Goal: Task Accomplishment & Management: Manage account settings

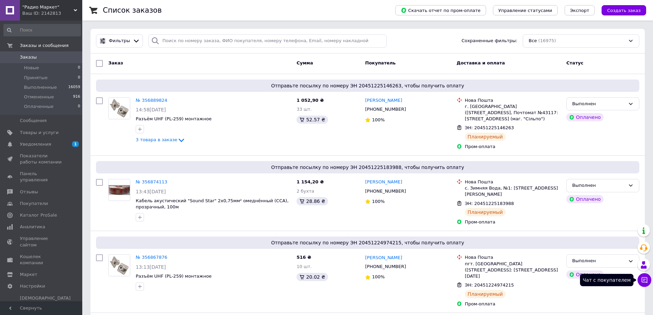
click at [647, 279] on icon at bounding box center [644, 280] width 7 height 7
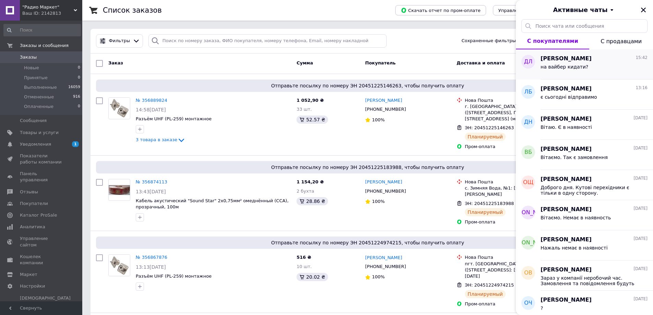
click at [588, 71] on div "на вайбер кидати?" at bounding box center [594, 68] width 107 height 11
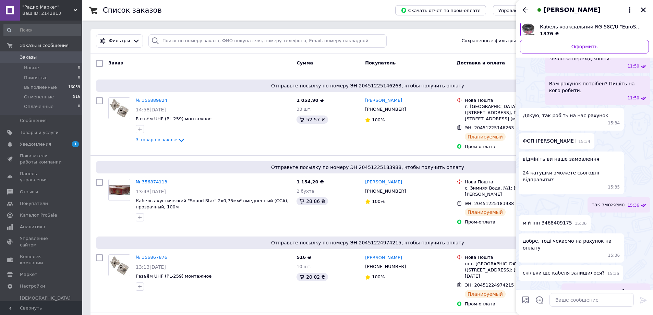
scroll to position [1053, 0]
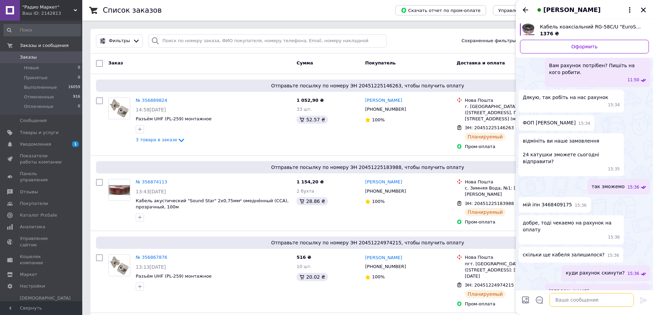
click at [576, 300] on textarea at bounding box center [592, 300] width 84 height 14
paste textarea "не переглянуто"
type textarea "закинув, але не переглянуто"
click at [642, 298] on icon at bounding box center [643, 300] width 7 height 6
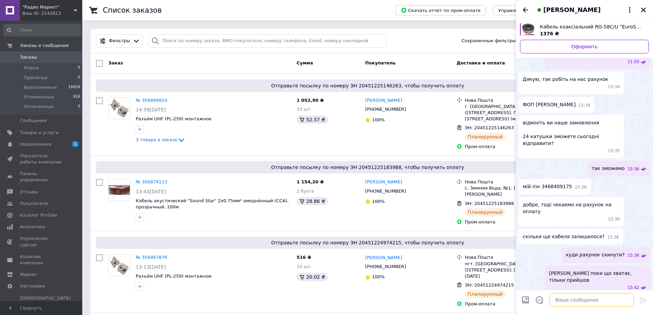
click at [594, 300] on textarea at bounding box center [592, 300] width 84 height 14
type textarea "Працюємо до 17,00"
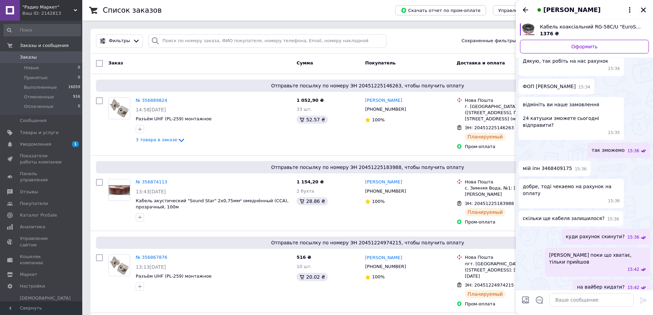
click at [643, 8] on icon "Закрыть" at bounding box center [644, 10] width 6 height 6
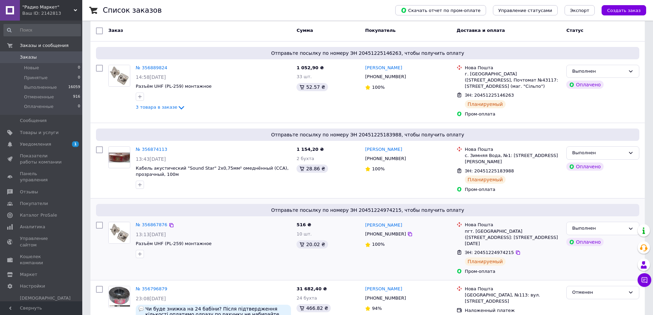
scroll to position [0, 0]
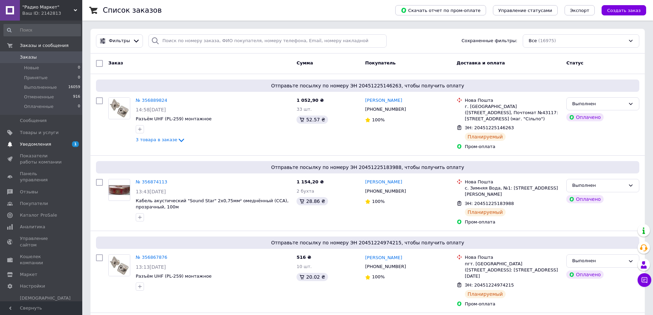
click at [34, 144] on span "Уведомления" at bounding box center [35, 144] width 31 height 6
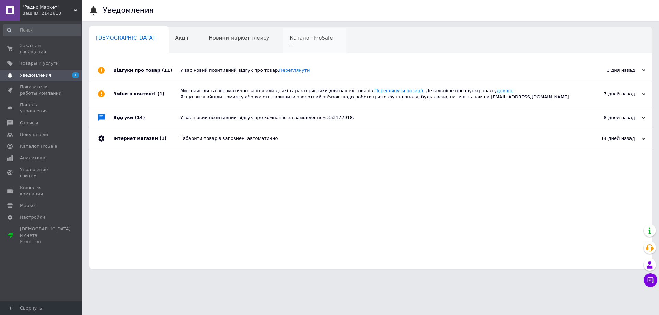
click at [289, 37] on span "Каталог ProSale" at bounding box center [310, 38] width 43 height 6
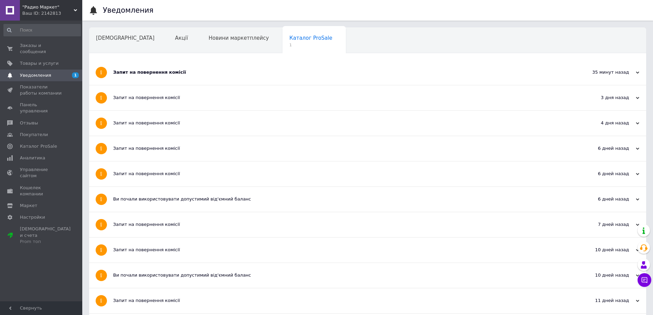
click at [155, 69] on div "Запит на повернення комісії" at bounding box center [342, 72] width 458 height 6
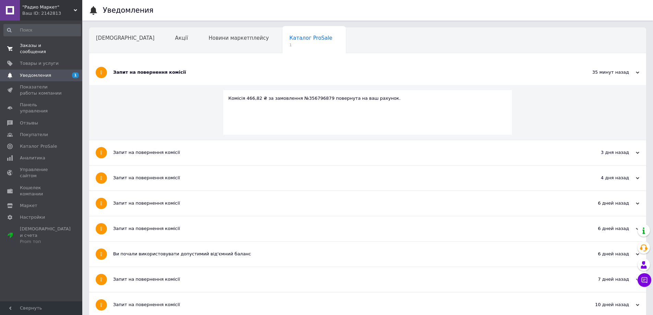
click at [34, 44] on span "Заказы и сообщения" at bounding box center [42, 49] width 44 height 12
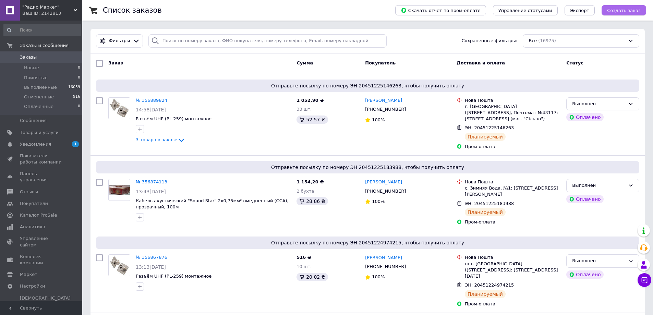
click at [630, 11] on span "Создать заказ" at bounding box center [624, 10] width 34 height 5
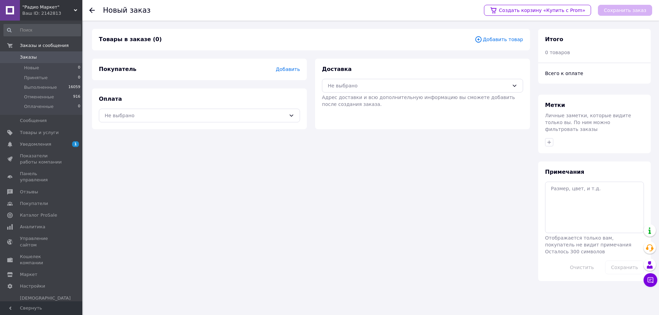
click at [508, 39] on span "Добавить товар" at bounding box center [498, 40] width 48 height 8
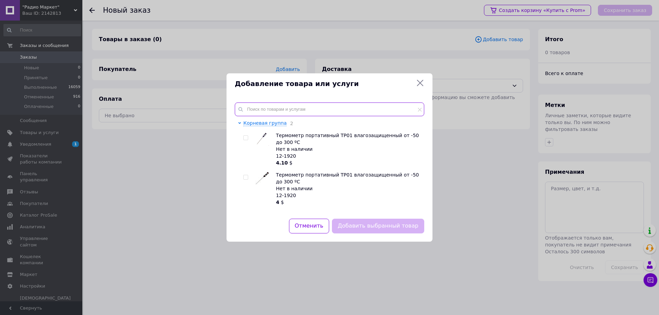
click at [304, 107] on input "text" at bounding box center [329, 110] width 189 height 14
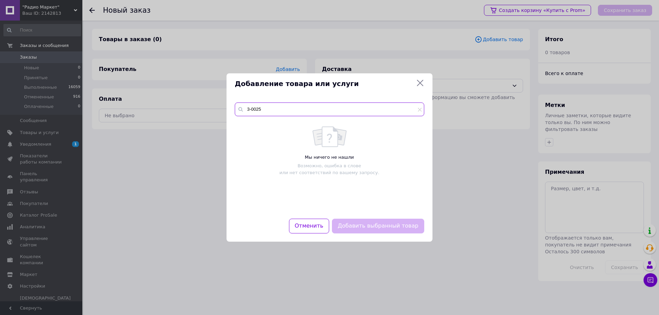
type input "3-0025"
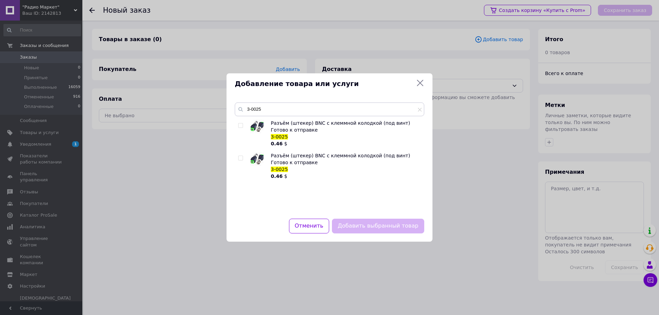
click at [242, 126] on input "checkbox" at bounding box center [240, 125] width 4 height 4
checkbox input "true"
click at [379, 223] on button "Добавить выбранный товар" at bounding box center [378, 226] width 92 height 15
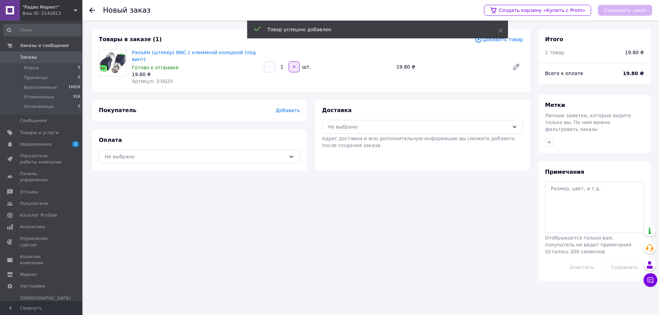
click at [294, 64] on icon "button" at bounding box center [294, 66] width 5 height 5
type input "5"
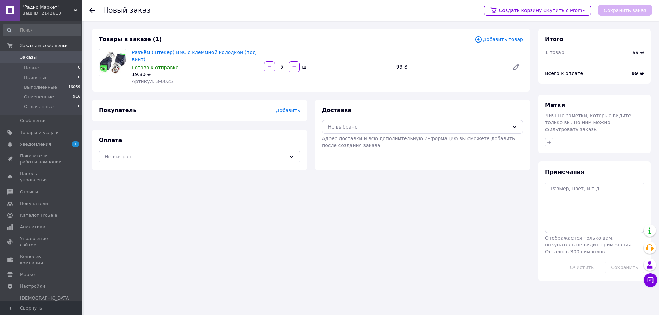
click at [509, 39] on span "Добавить товар" at bounding box center [498, 40] width 48 height 8
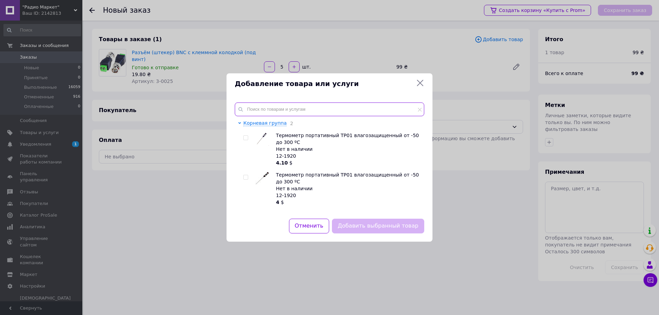
click at [290, 115] on input "text" at bounding box center [329, 110] width 189 height 14
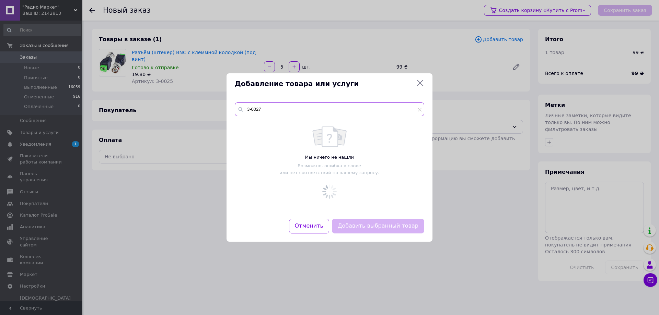
type input "3-0027"
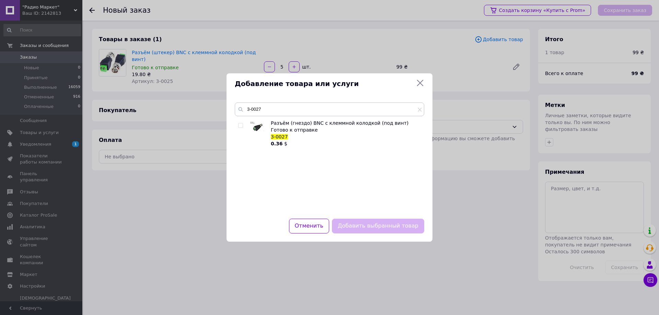
click at [240, 126] on input "checkbox" at bounding box center [240, 125] width 4 height 4
checkbox input "true"
click at [373, 222] on button "Добавить выбранный товар" at bounding box center [378, 226] width 92 height 15
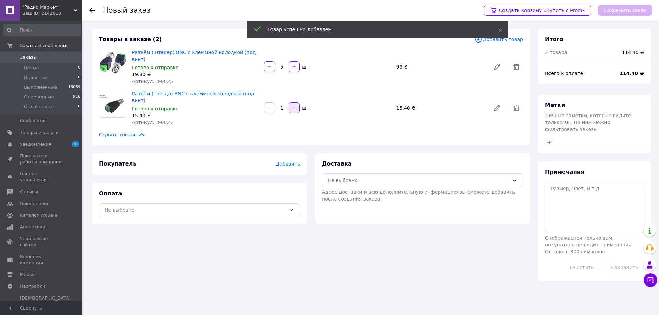
click at [293, 106] on icon "button" at bounding box center [294, 108] width 5 height 5
type input "5"
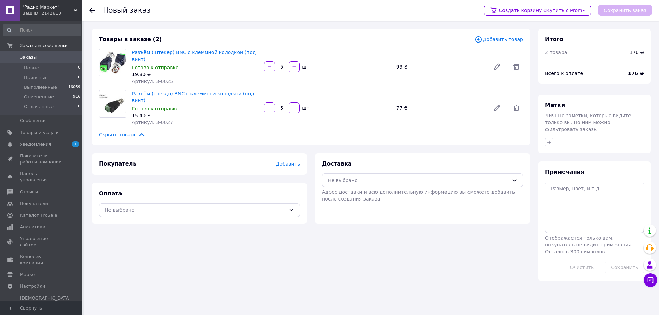
click at [506, 38] on span "Добавить товар" at bounding box center [498, 40] width 48 height 8
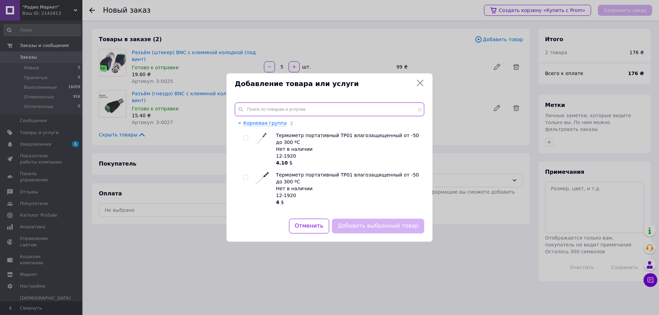
click at [280, 113] on input "text" at bounding box center [329, 110] width 189 height 14
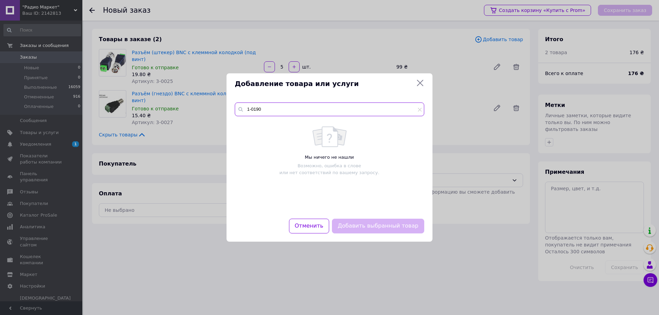
type input "1-0190"
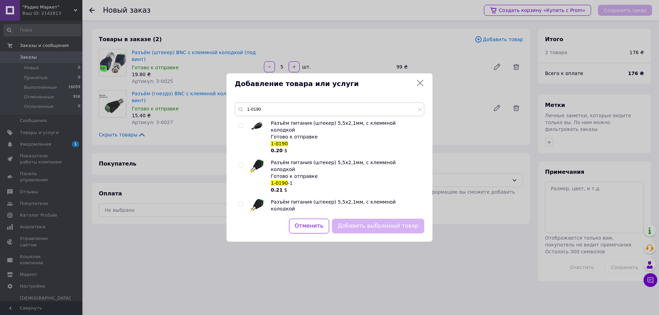
click at [241, 163] on input "checkbox" at bounding box center [240, 165] width 4 height 4
checkbox input "true"
click at [383, 226] on button "Добавить выбранный товар" at bounding box center [378, 226] width 92 height 15
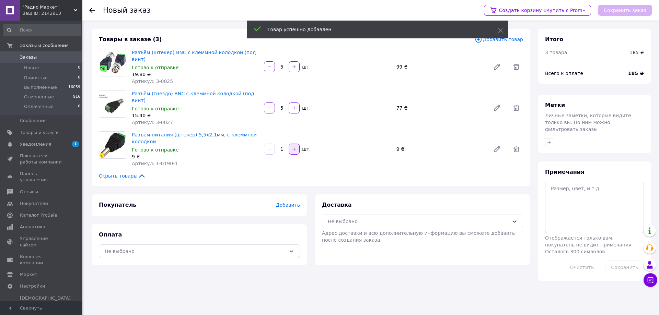
click at [295, 147] on icon "button" at bounding box center [294, 149] width 5 height 5
type input "5"
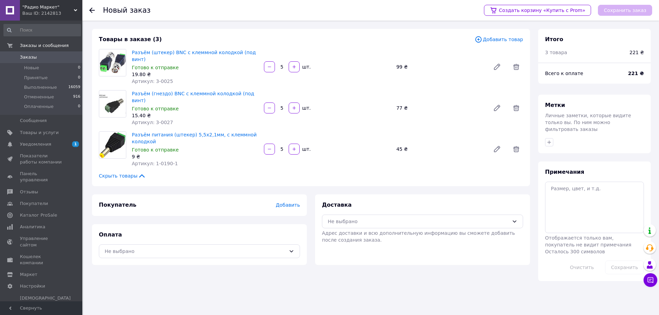
click at [499, 39] on span "Добавить товар" at bounding box center [498, 40] width 48 height 8
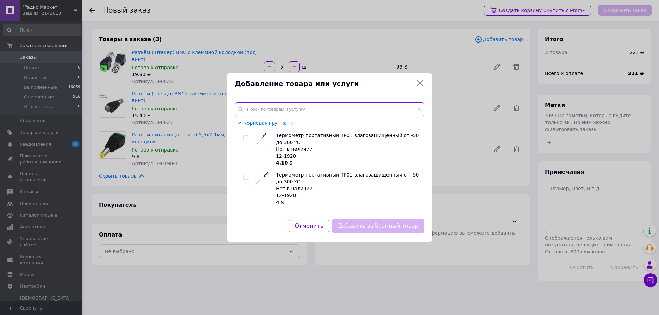
click at [284, 111] on input "text" at bounding box center [329, 110] width 189 height 14
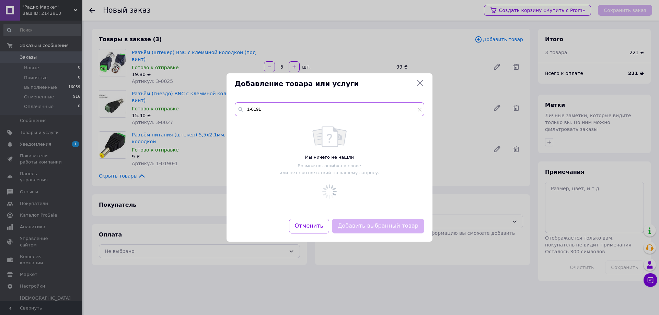
type input "1-0191"
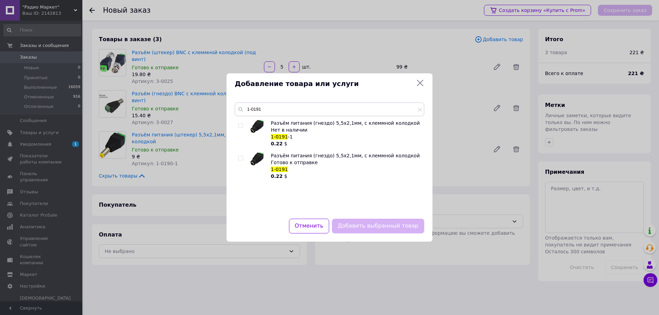
click at [242, 125] on input "checkbox" at bounding box center [240, 125] width 4 height 4
checkbox input "true"
click at [381, 226] on button "Добавить выбранный товар" at bounding box center [378, 226] width 92 height 15
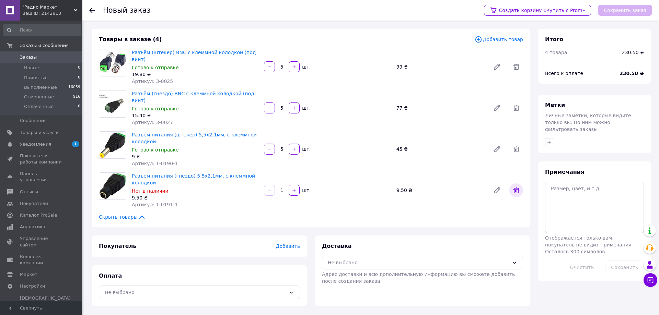
click at [517, 187] on icon at bounding box center [516, 190] width 6 height 6
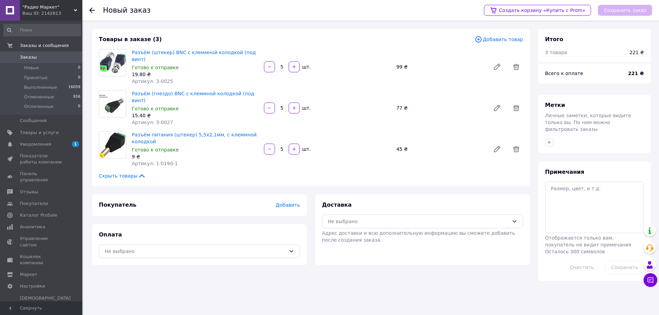
click at [505, 42] on span "Добавить товар" at bounding box center [498, 40] width 48 height 8
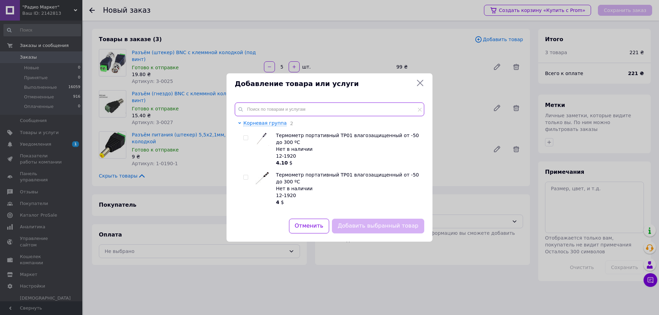
click at [273, 107] on input "text" at bounding box center [329, 110] width 189 height 14
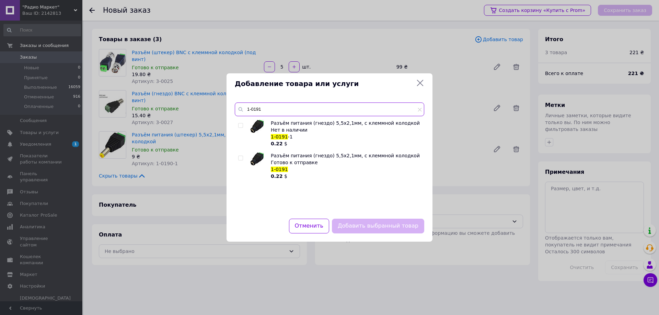
type input "1-0191"
click at [240, 156] on input "checkbox" at bounding box center [240, 158] width 4 height 4
checkbox input "true"
click at [380, 221] on button "Добавить выбранный товар" at bounding box center [378, 226] width 92 height 15
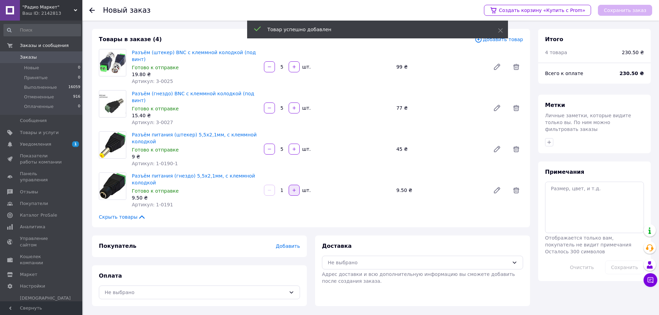
click at [293, 188] on icon "button" at bounding box center [294, 190] width 5 height 5
type input "5"
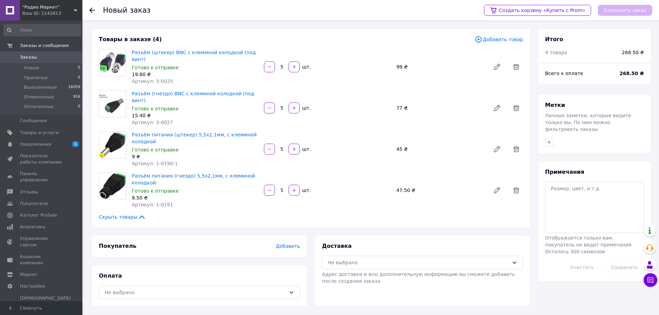
click at [283, 244] on span "Добавить" at bounding box center [288, 246] width 24 height 5
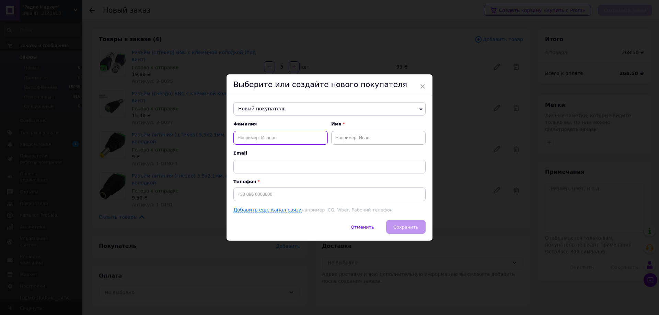
click at [268, 137] on input "text" at bounding box center [280, 138] width 94 height 14
type input "[PERSON_NAME]"
click at [268, 193] on input at bounding box center [329, 195] width 192 height 14
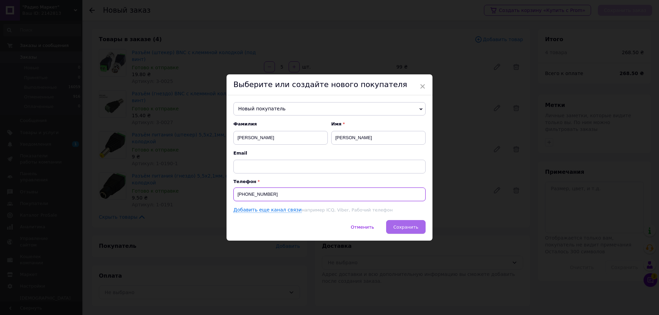
type input "[PHONE_NUMBER]"
click at [405, 225] on span "Сохранить" at bounding box center [405, 227] width 25 height 5
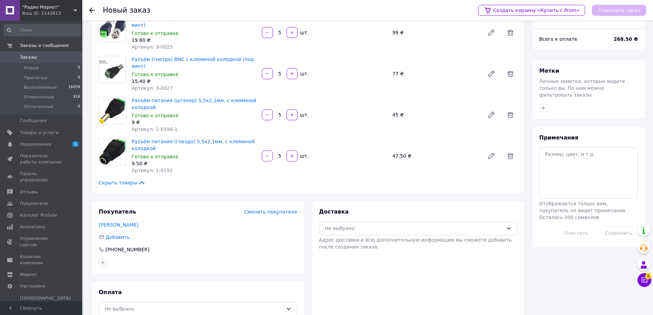
scroll to position [36, 0]
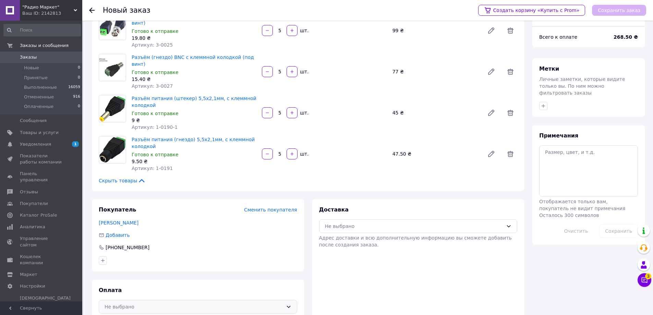
click at [291, 304] on icon at bounding box center [288, 306] width 5 height 5
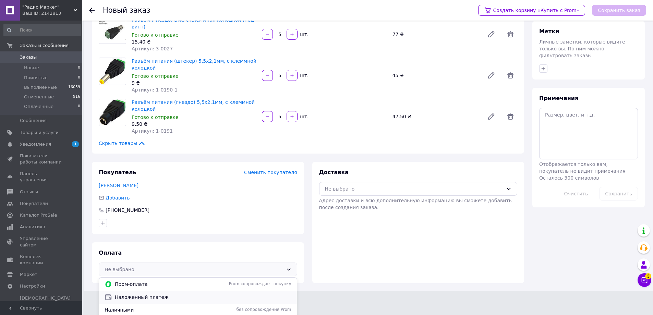
click at [140, 294] on span "Наложенный платеж" at bounding box center [203, 297] width 177 height 7
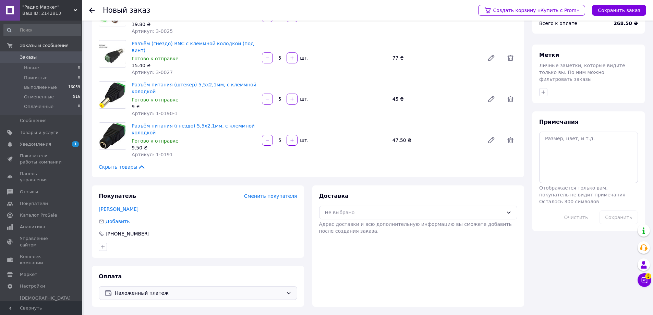
scroll to position [36, 0]
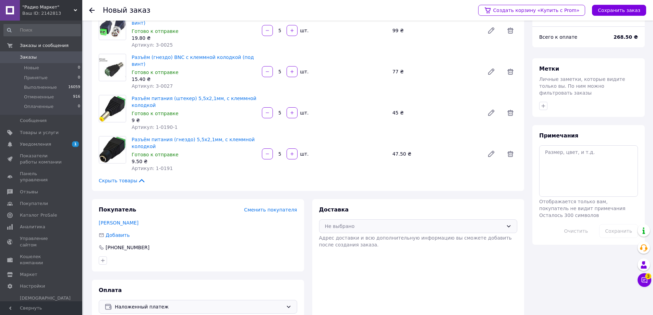
click at [508, 224] on icon at bounding box center [508, 226] width 5 height 5
click at [358, 251] on span "Нова Пошта (платная)" at bounding box center [423, 254] width 177 height 7
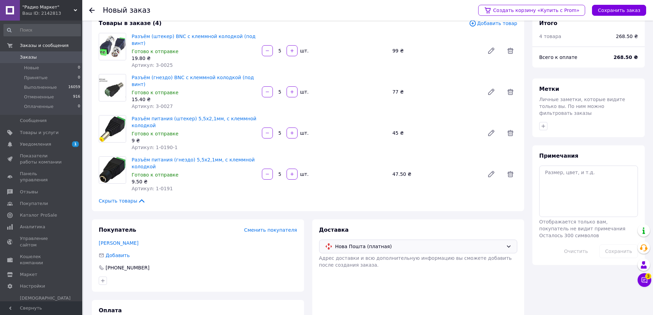
scroll to position [0, 0]
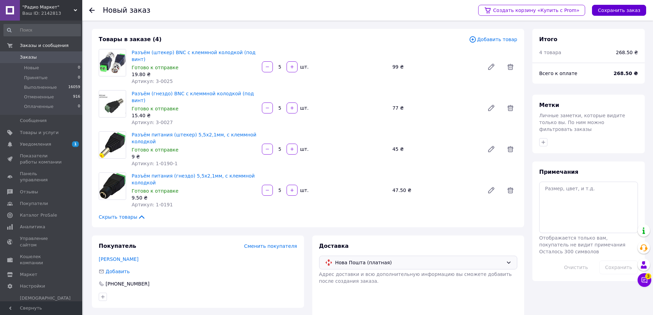
click at [627, 9] on button "Сохранить заказ" at bounding box center [619, 10] width 54 height 11
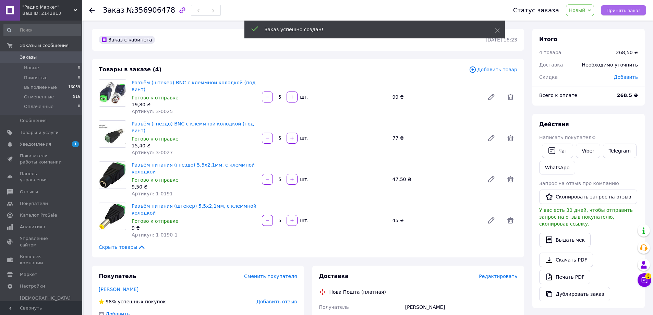
click at [624, 11] on span "Принять заказ" at bounding box center [624, 10] width 34 height 5
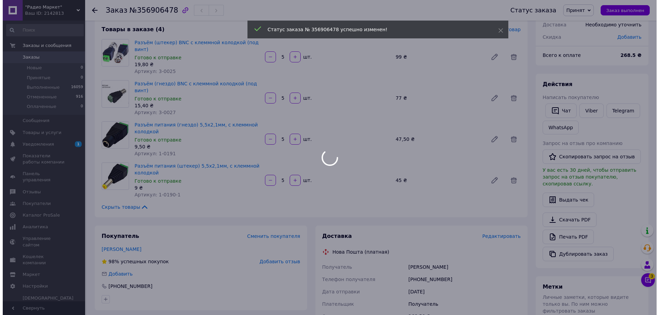
scroll to position [137, 0]
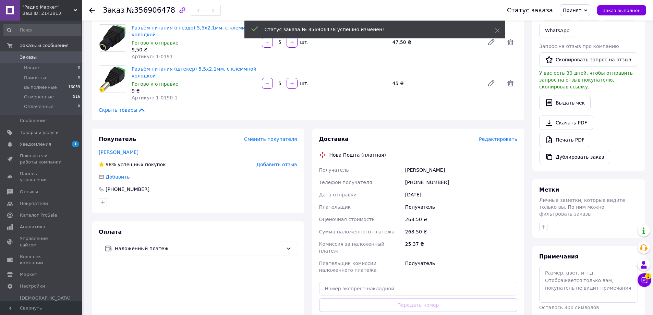
click at [499, 137] on span "Редактировать" at bounding box center [498, 139] width 38 height 5
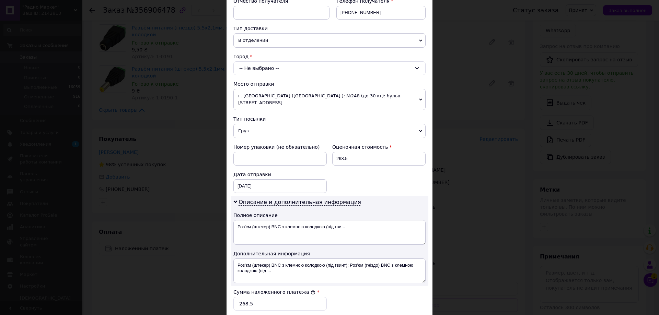
click at [267, 68] on div "-- Не выбрано --" at bounding box center [329, 68] width 192 height 14
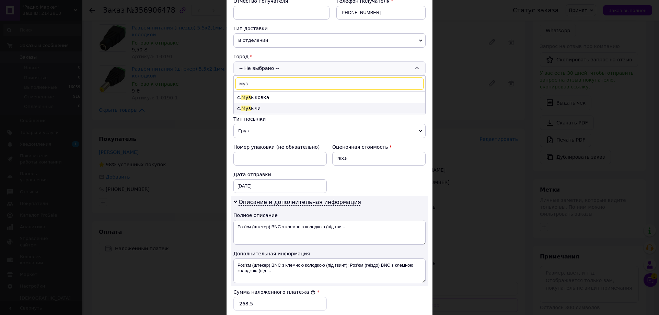
type input "муз"
click at [254, 107] on li "с. Муз ычи" at bounding box center [329, 108] width 191 height 11
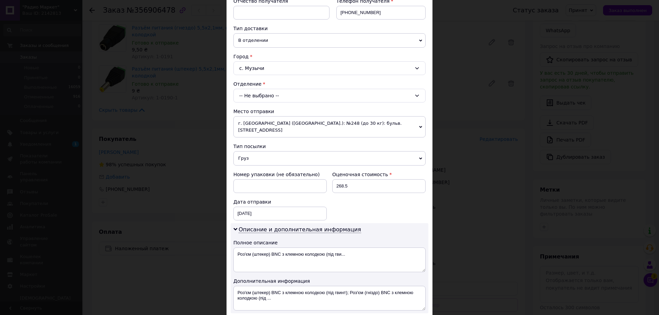
click at [297, 95] on div "-- Не выбрано --" at bounding box center [329, 96] width 192 height 14
click at [275, 127] on li "№1: [STREET_ADDRESS][PERSON_NAME]" at bounding box center [329, 124] width 191 height 11
click at [272, 68] on div "с. Музычи" at bounding box center [329, 68] width 192 height 14
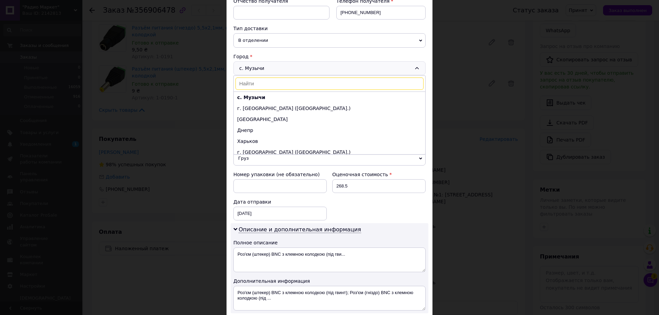
click at [272, 68] on div "с. Музычи с. Музычи г. [GEOGRAPHIC_DATA] ([GEOGRAPHIC_DATA].) [GEOGRAPHIC_DATA]…" at bounding box center [329, 68] width 192 height 14
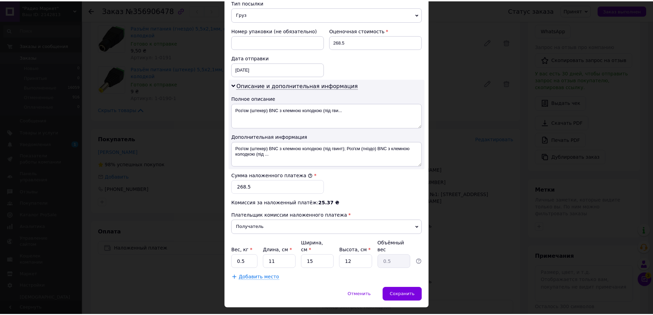
scroll to position [285, 0]
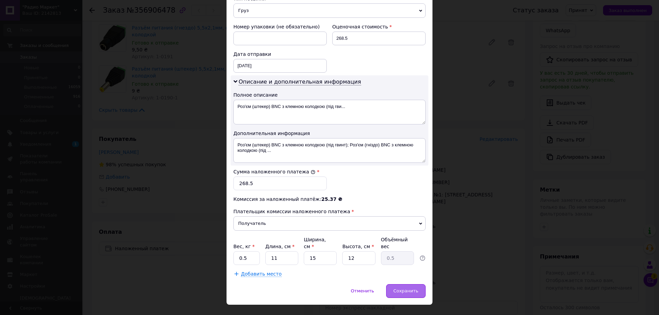
click at [406, 288] on span "Сохранить" at bounding box center [405, 290] width 25 height 5
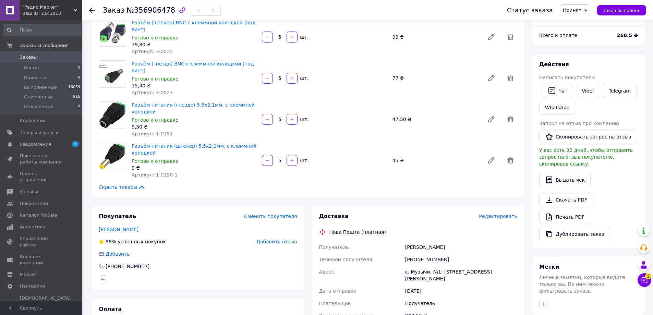
scroll to position [0, 0]
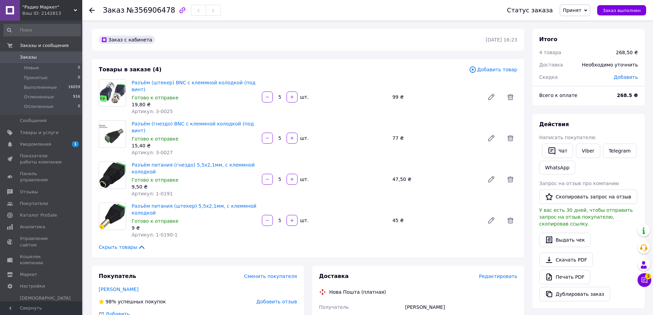
click at [28, 57] on span "Заказы" at bounding box center [28, 57] width 17 height 6
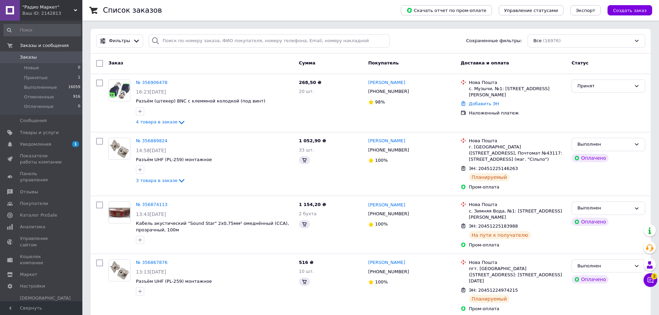
click at [647, 280] on icon at bounding box center [650, 280] width 7 height 7
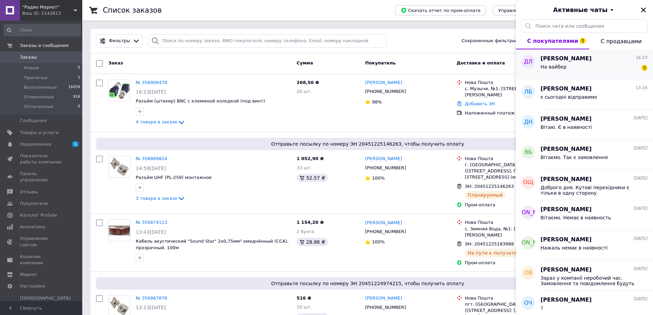
click at [573, 63] on div "На вайбер 3" at bounding box center [594, 68] width 107 height 11
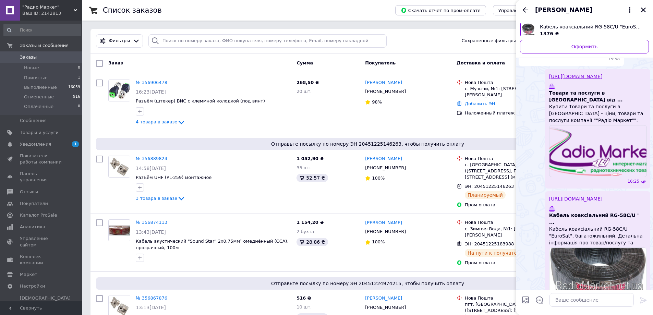
scroll to position [1174, 0]
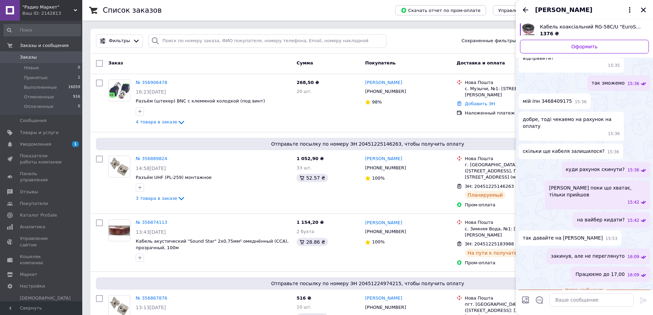
drag, startPoint x: 550, startPoint y: 261, endPoint x: 575, endPoint y: 262, distance: 25.0
drag, startPoint x: 549, startPoint y: 261, endPoint x: 564, endPoint y: 261, distance: 14.4
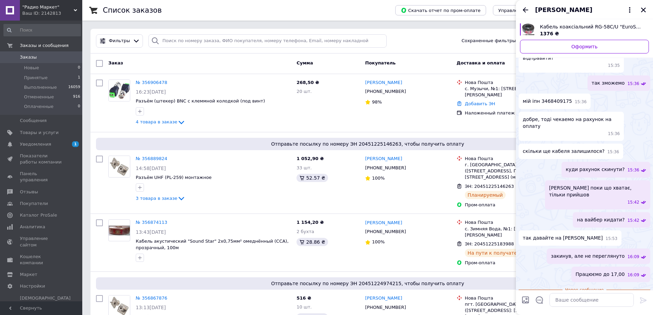
copy span "0731623204"
click at [592, 305] on textarea at bounding box center [592, 300] width 84 height 14
type textarea "скинув"
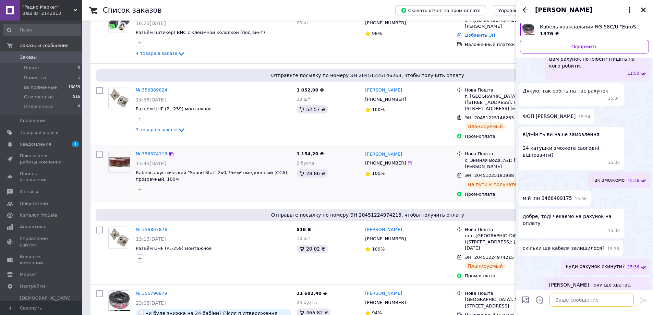
scroll to position [0, 0]
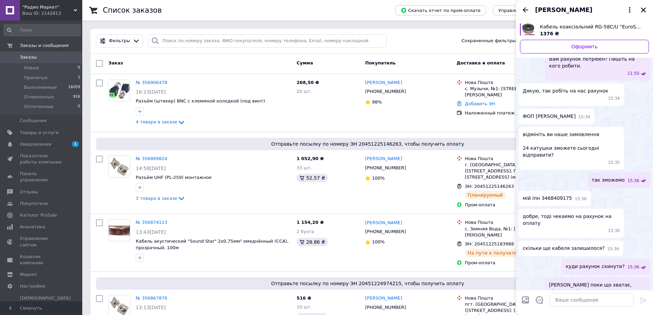
click at [643, 7] on icon "Закрыть" at bounding box center [644, 10] width 6 height 6
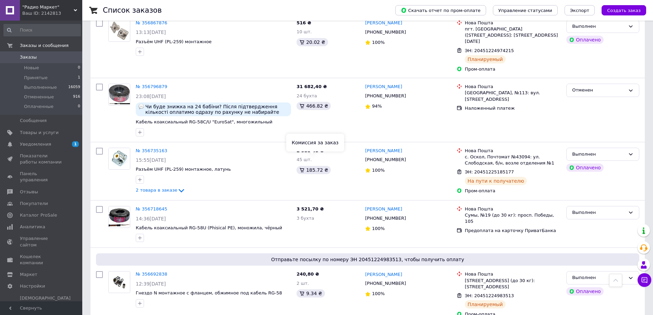
scroll to position [274, 0]
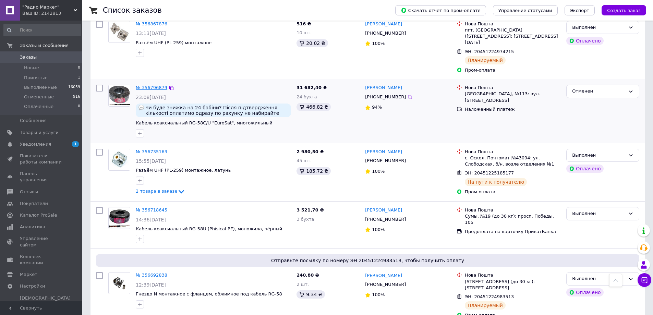
click at [146, 85] on link "№ 356796879" at bounding box center [152, 87] width 32 height 5
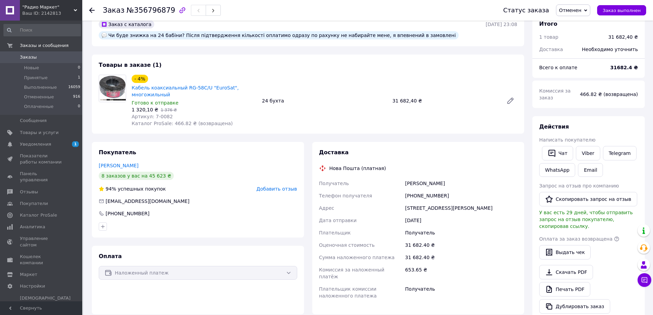
scroll to position [34, 0]
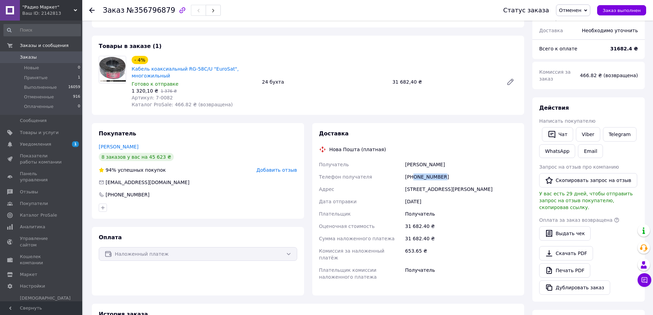
drag, startPoint x: 442, startPoint y: 167, endPoint x: 415, endPoint y: 166, distance: 27.1
click at [415, 171] on div "[PHONE_NUMBER]" at bounding box center [461, 177] width 115 height 12
copy div "0960508959"
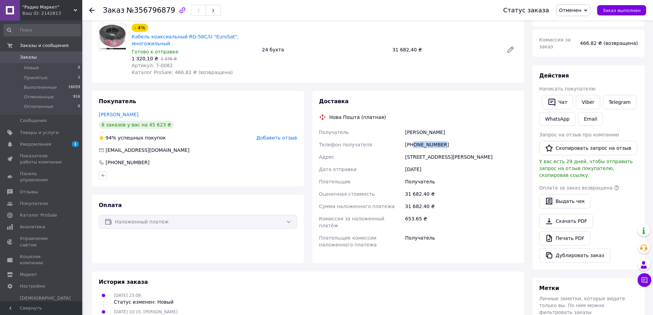
scroll to position [69, 0]
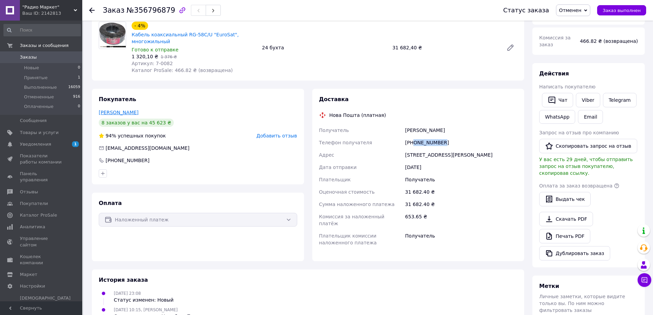
click at [113, 110] on link "[PERSON_NAME]" at bounding box center [119, 112] width 40 height 5
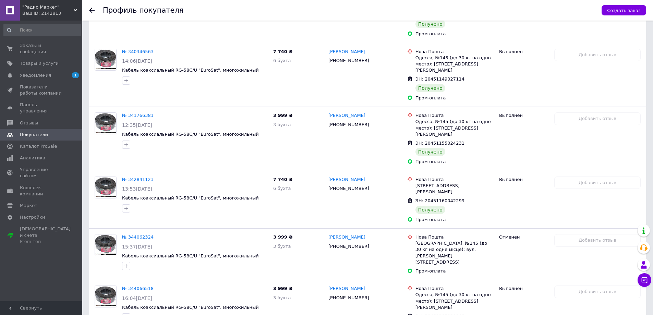
scroll to position [552, 0]
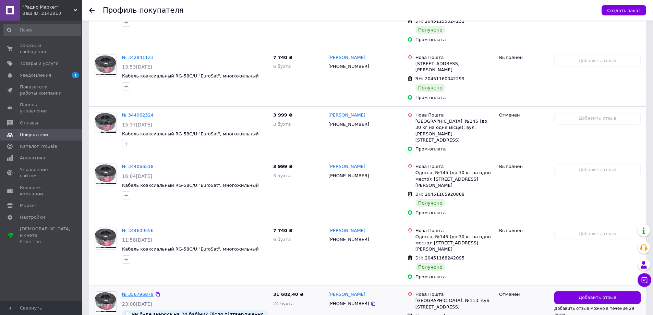
click at [139, 292] on link "№ 356796879" at bounding box center [138, 294] width 32 height 5
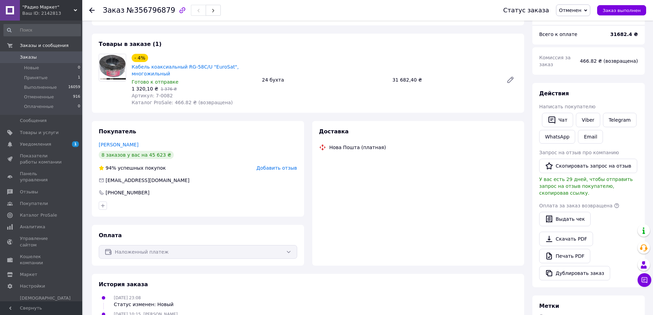
scroll to position [69, 0]
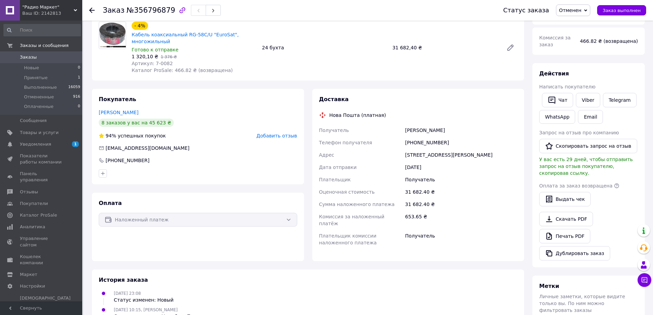
drag, startPoint x: 447, startPoint y: 119, endPoint x: 423, endPoint y: 118, distance: 24.0
click at [407, 124] on div "[PERSON_NAME]" at bounding box center [461, 130] width 115 height 12
copy div "[PERSON_NAME]"
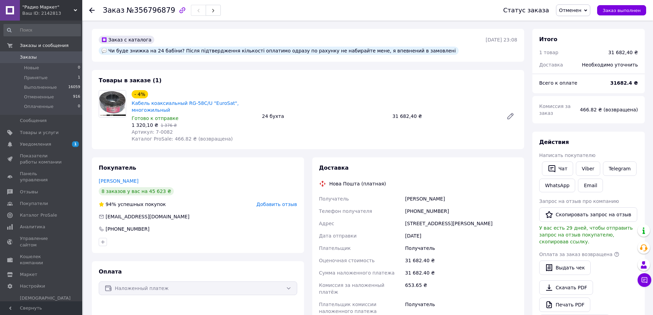
click at [24, 55] on span "Заказы" at bounding box center [28, 57] width 17 height 6
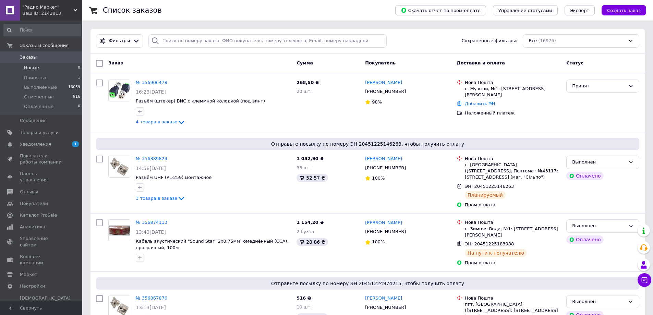
click at [27, 58] on span "Заказы" at bounding box center [28, 57] width 17 height 6
